Goal: Check status: Check status

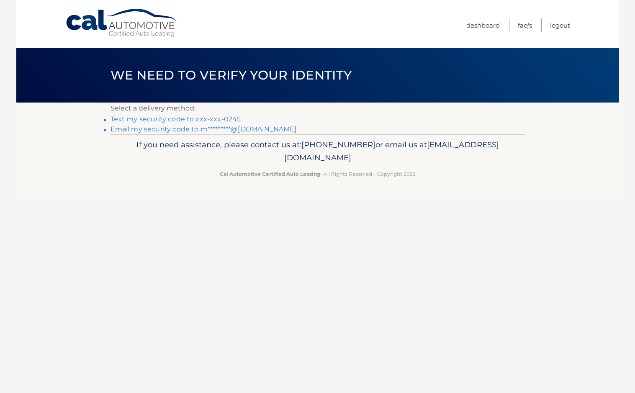
click at [204, 118] on link "Text my security code to xxx-xxx-0245" at bounding box center [176, 119] width 131 height 8
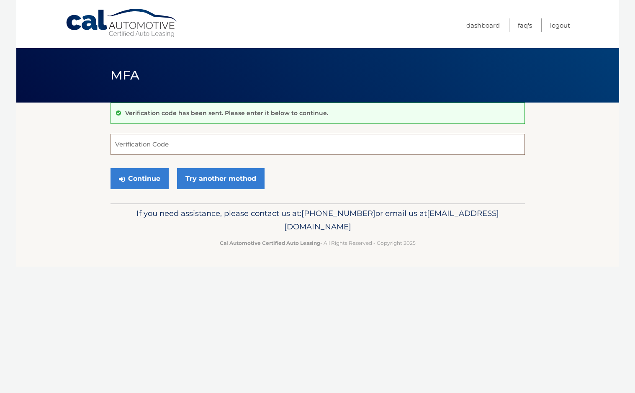
click at [144, 144] on input "Verification Code" at bounding box center [318, 144] width 415 height 21
type input "928995"
click at [149, 180] on button "Continue" at bounding box center [140, 178] width 58 height 21
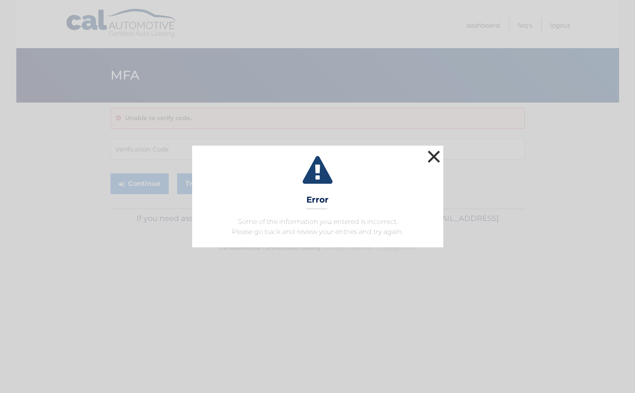
click at [435, 154] on button "×" at bounding box center [434, 156] width 17 height 17
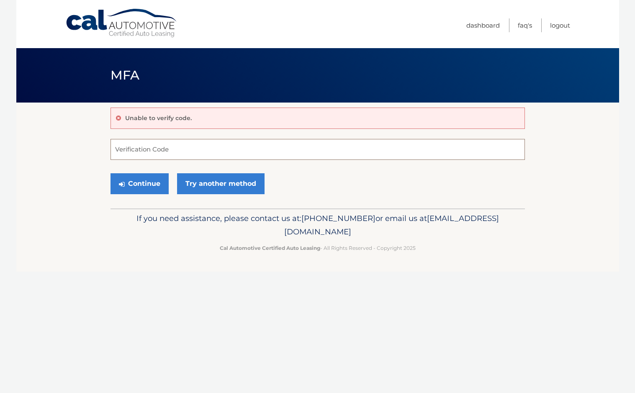
click at [160, 145] on input "Verification Code" at bounding box center [318, 149] width 415 height 21
type input "928955"
click at [150, 186] on button "Continue" at bounding box center [140, 183] width 58 height 21
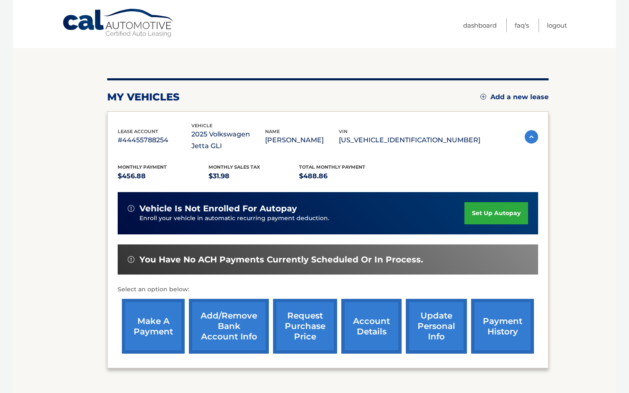
scroll to position [126, 0]
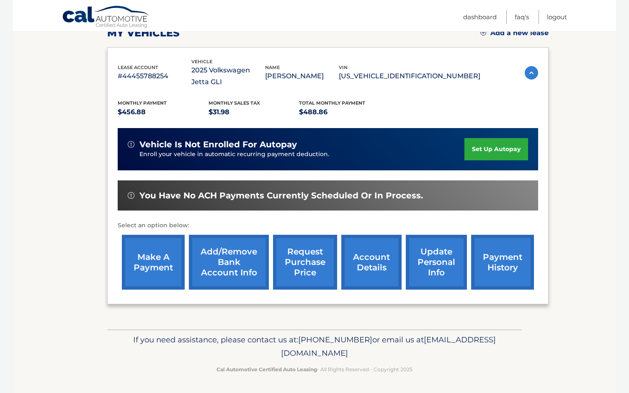
click at [163, 262] on link "make a payment" at bounding box center [153, 262] width 63 height 55
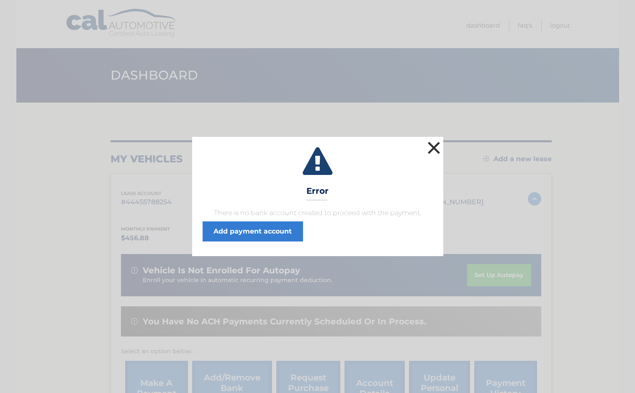
click at [433, 148] on button "×" at bounding box center [434, 147] width 17 height 17
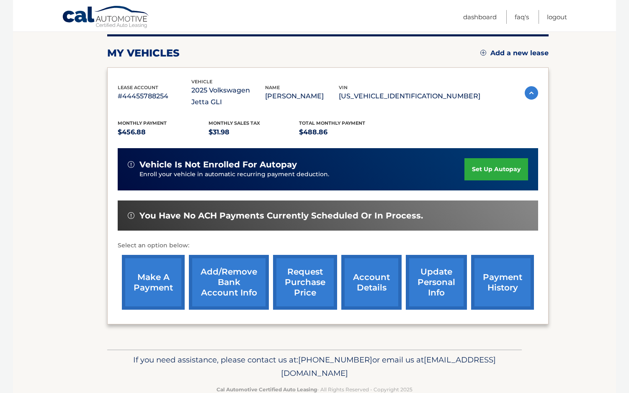
scroll to position [126, 0]
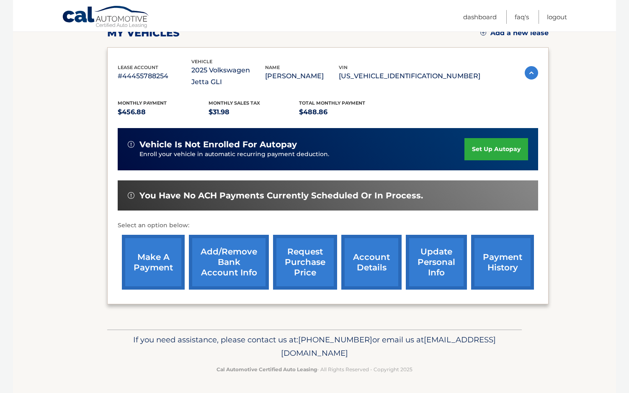
click at [505, 263] on link "payment history" at bounding box center [502, 262] width 63 height 55
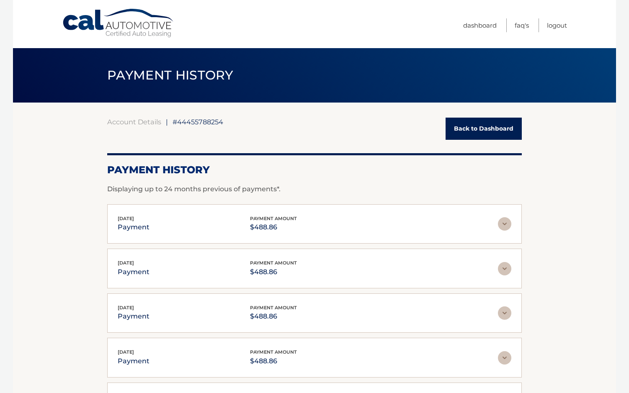
click at [470, 128] on link "Back to Dashboard" at bounding box center [484, 129] width 76 height 22
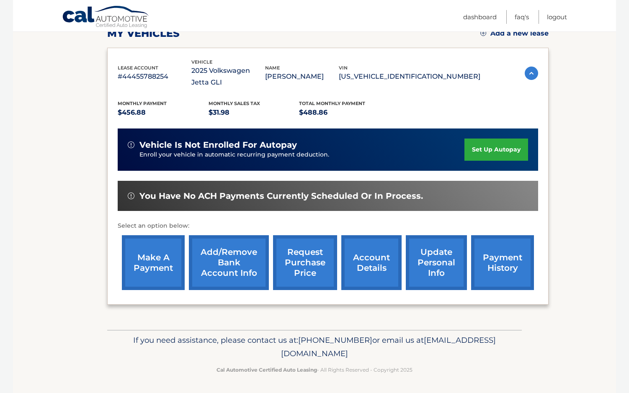
scroll to position [126, 0]
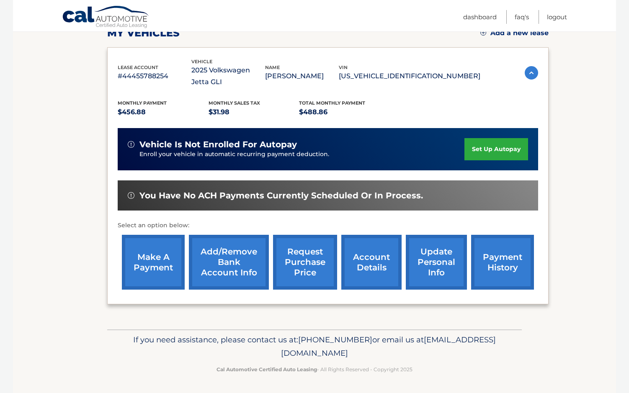
click at [504, 271] on link "payment history" at bounding box center [502, 262] width 63 height 55
